Goal: Task Accomplishment & Management: Complete application form

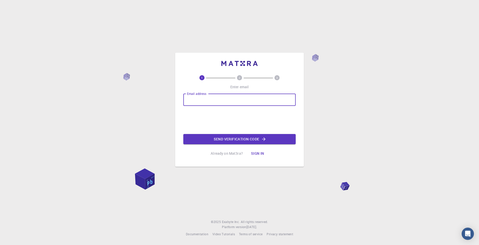
type input "[EMAIL_ADDRESS][DOMAIN_NAME]"
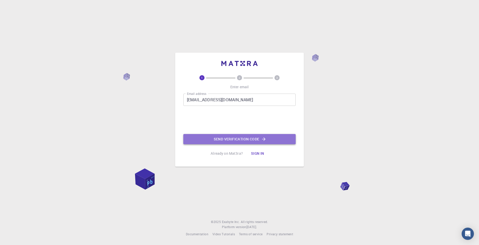
click at [222, 138] on button "Send verification code" at bounding box center [239, 139] width 112 height 10
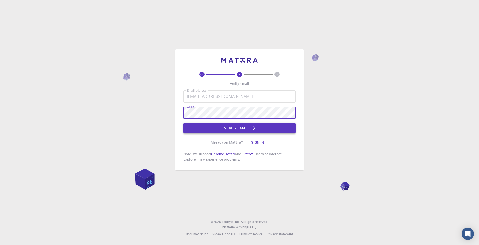
click at [213, 130] on button "Verify email" at bounding box center [239, 128] width 112 height 10
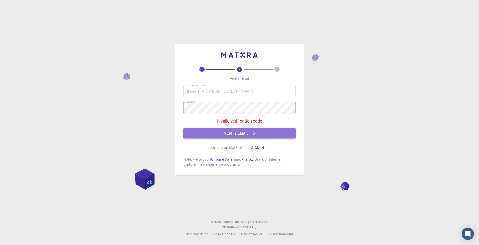
click at [221, 135] on button "Verify email" at bounding box center [239, 133] width 112 height 10
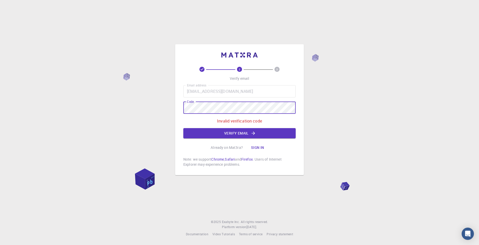
click at [119, 116] on div "2 3 Verify email Email address [EMAIL_ADDRESS][DOMAIN_NAME] Email address Code …" at bounding box center [239, 122] width 479 height 245
click at [211, 135] on button "Verify email" at bounding box center [239, 133] width 112 height 10
